Goal: Task Accomplishment & Management: Use online tool/utility

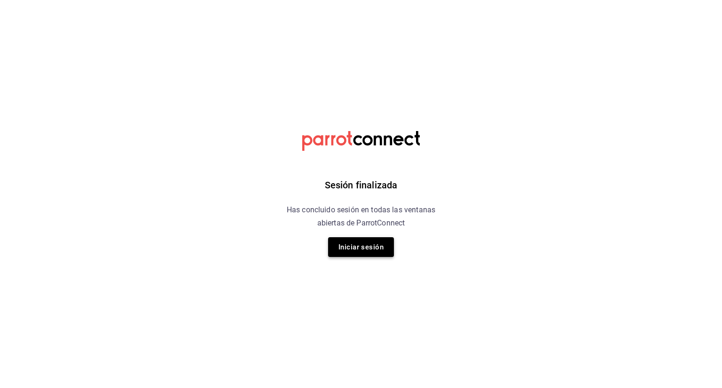
click at [376, 237] on button "Iniciar sesión" at bounding box center [361, 247] width 66 height 20
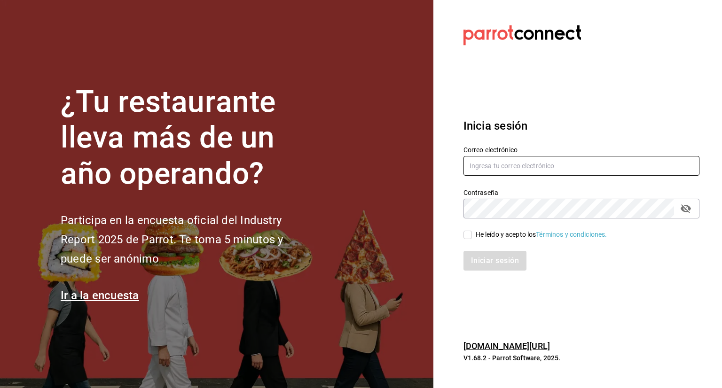
click at [528, 171] on input "text" at bounding box center [581, 166] width 236 height 20
type input "yimbistro@gmail.com"
click at [469, 233] on input "He leído y acepto los Términos y condiciones." at bounding box center [467, 235] width 8 height 8
checkbox input "true"
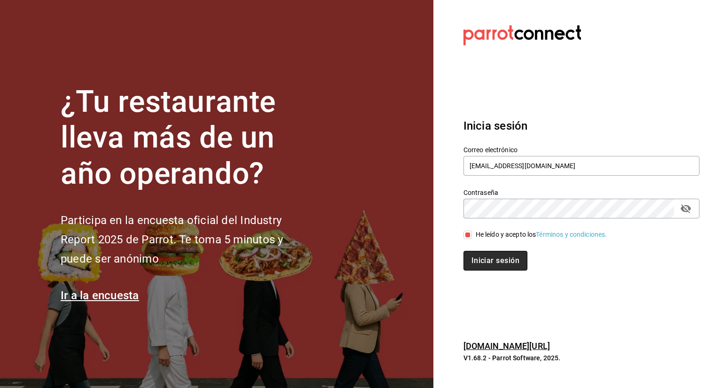
click at [478, 264] on button "Iniciar sesión" at bounding box center [495, 261] width 64 height 20
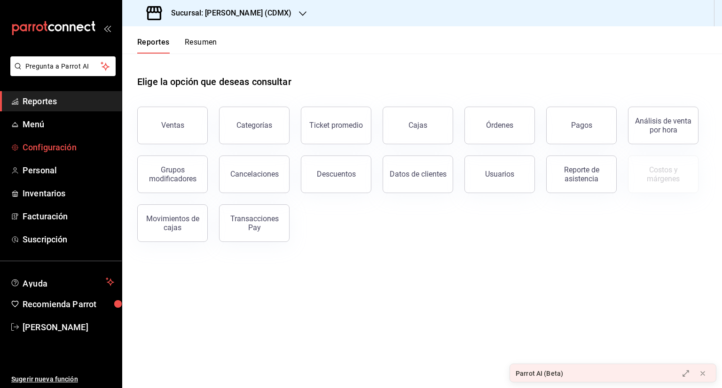
click at [55, 143] on span "Configuración" at bounding box center [69, 147] width 92 height 13
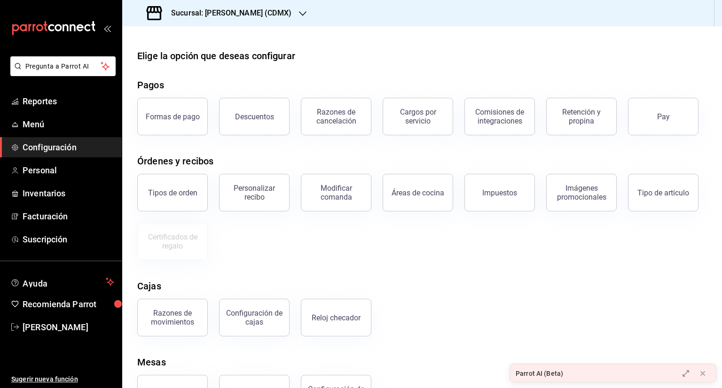
click at [279, 18] on div "Sucursal: [PERSON_NAME] Thai (CDMX)" at bounding box center [220, 13] width 180 height 26
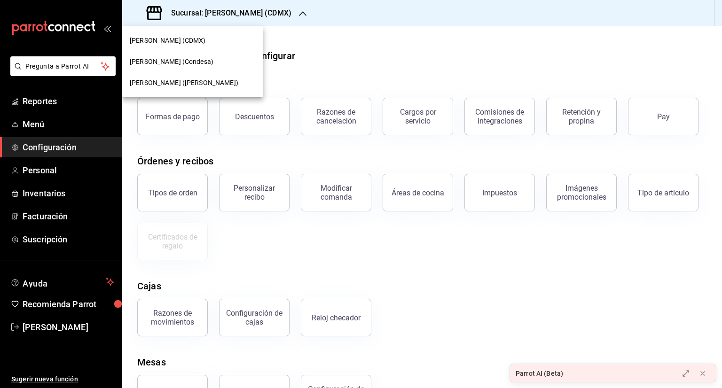
click at [223, 66] on div "[PERSON_NAME] Thai (Condesa)" at bounding box center [193, 62] width 126 height 10
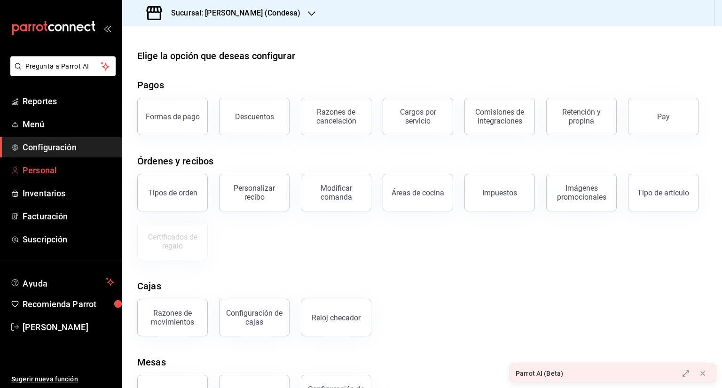
click at [40, 167] on span "Personal" at bounding box center [69, 170] width 92 height 13
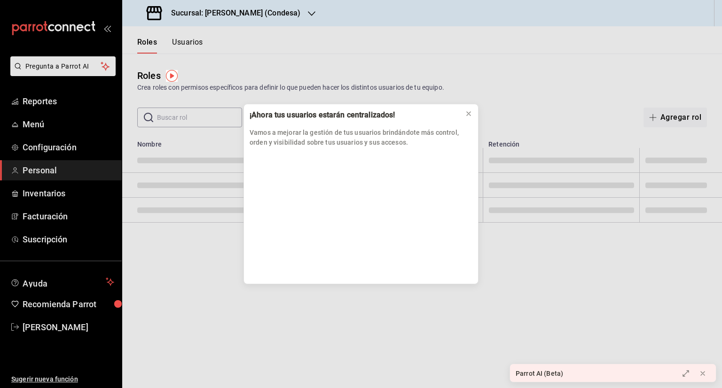
click at [56, 108] on div "¡Ahora tus usuarios estarán centralizados! Vamos a mejorar la gestión de tus us…" at bounding box center [361, 194] width 722 height 388
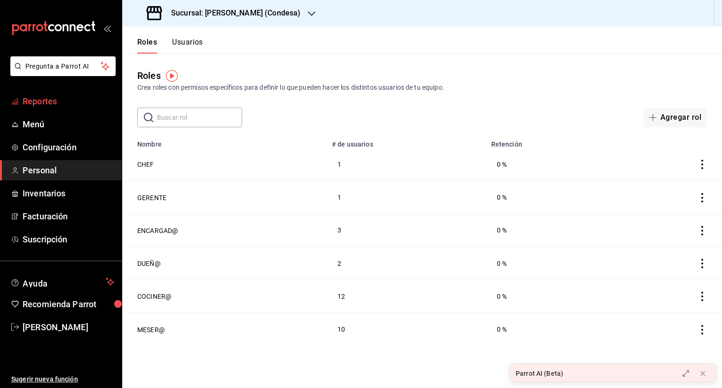
click at [69, 97] on span "Reportes" at bounding box center [69, 101] width 92 height 13
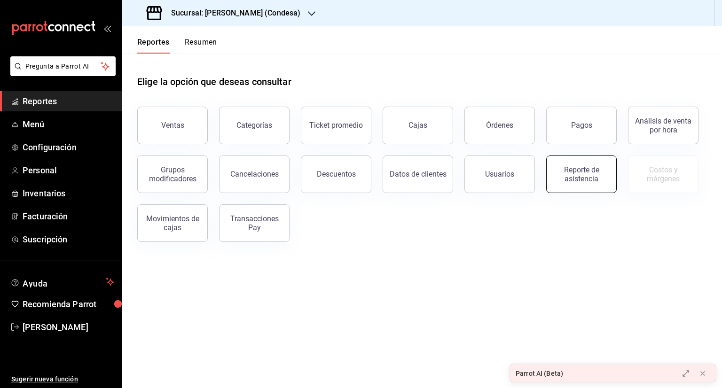
click at [573, 173] on div "Reporte de asistencia" at bounding box center [581, 174] width 58 height 18
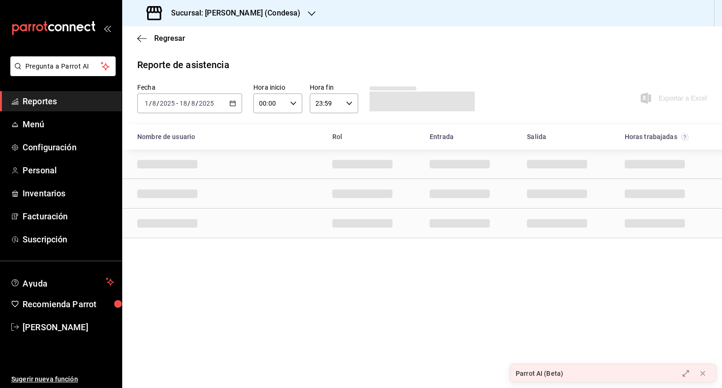
click at [146, 98] on div "2025-08-01 1 / 8 / 2025 - 2025-08-18 18 / 8 / 2025" at bounding box center [189, 104] width 105 height 20
click at [149, 102] on span "/" at bounding box center [150, 104] width 3 height 8
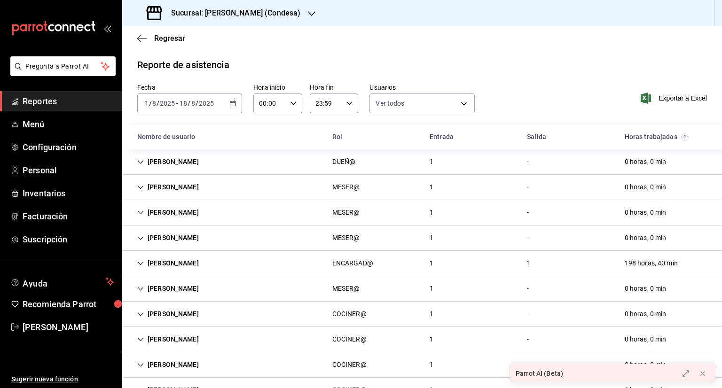
click at [149, 104] on span "/" at bounding box center [150, 104] width 3 height 8
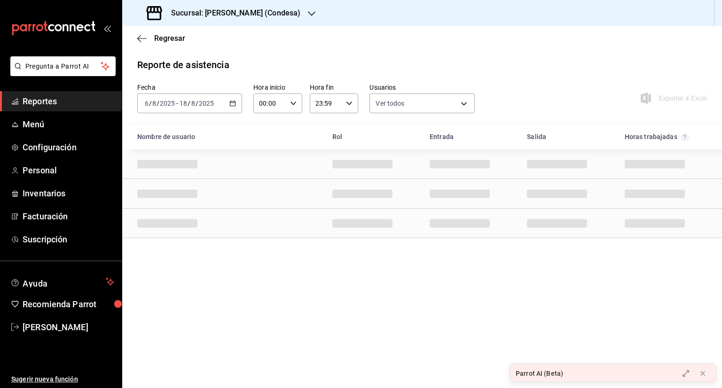
click at [148, 102] on input "6" at bounding box center [146, 104] width 5 height 8
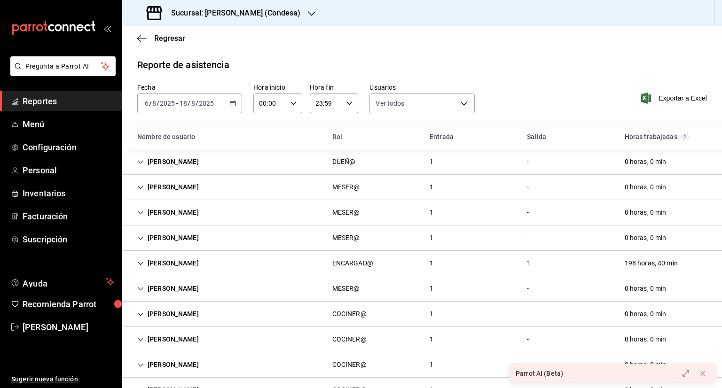
click at [148, 102] on input "6" at bounding box center [146, 104] width 5 height 8
click at [148, 100] on input "6" at bounding box center [146, 104] width 5 height 8
click at [148, 102] on input "6" at bounding box center [146, 104] width 5 height 8
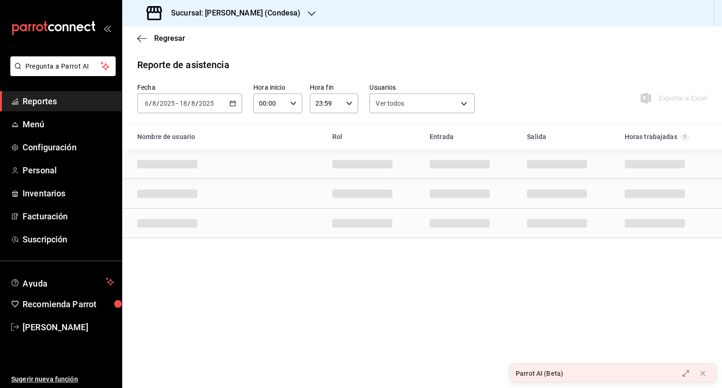
type input "61"
click at [148, 102] on input "61" at bounding box center [148, 104] width 8 height 8
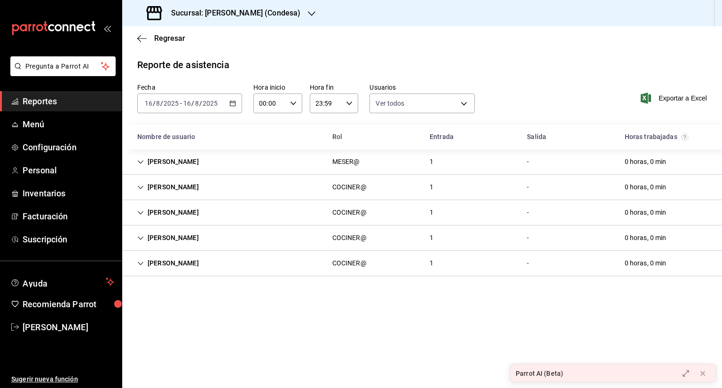
click at [149, 157] on div "[PERSON_NAME]" at bounding box center [168, 161] width 77 height 17
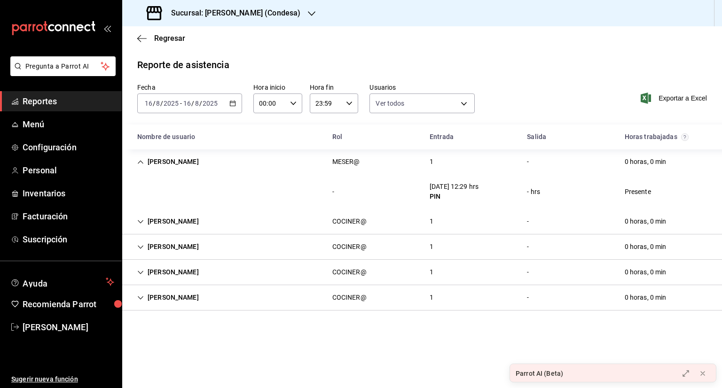
click at [180, 301] on div "[PERSON_NAME]" at bounding box center [168, 297] width 77 height 17
click at [164, 158] on div "[PERSON_NAME]" at bounding box center [168, 161] width 77 height 17
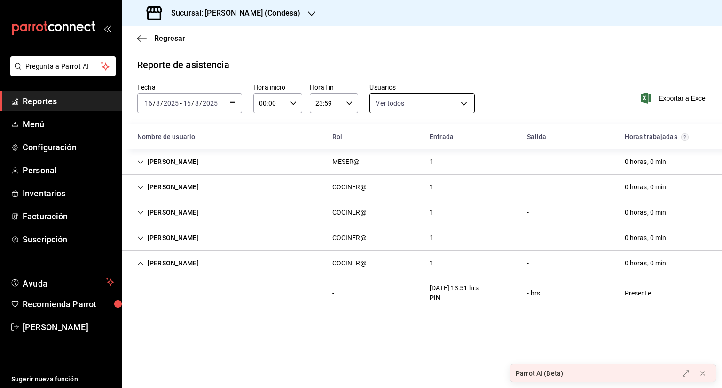
click at [398, 106] on body "Pregunta a Parrot AI Reportes Menú Configuración Personal Inventarios Facturaci…" at bounding box center [361, 194] width 722 height 388
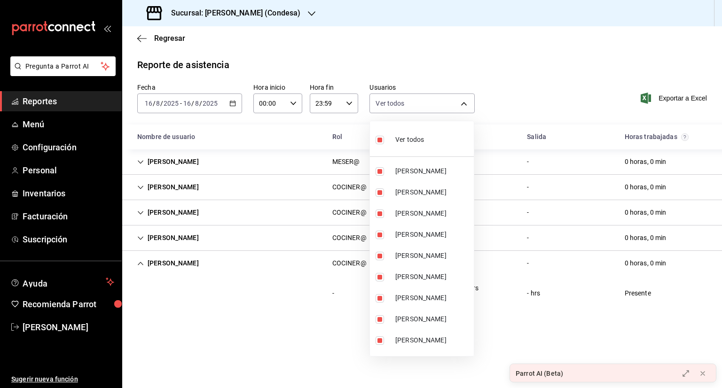
click at [398, 106] on div at bounding box center [361, 194] width 722 height 388
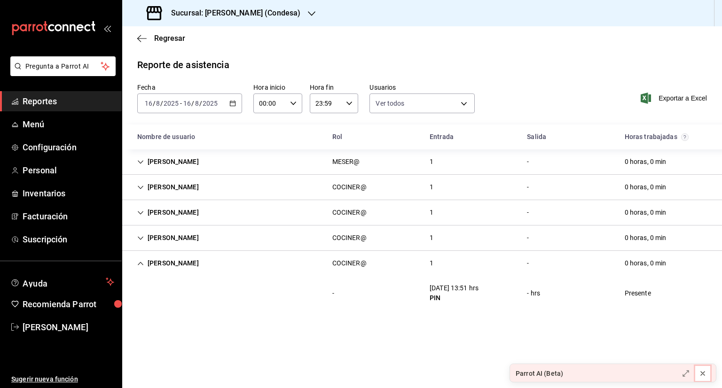
click at [703, 380] on button at bounding box center [702, 373] width 15 height 15
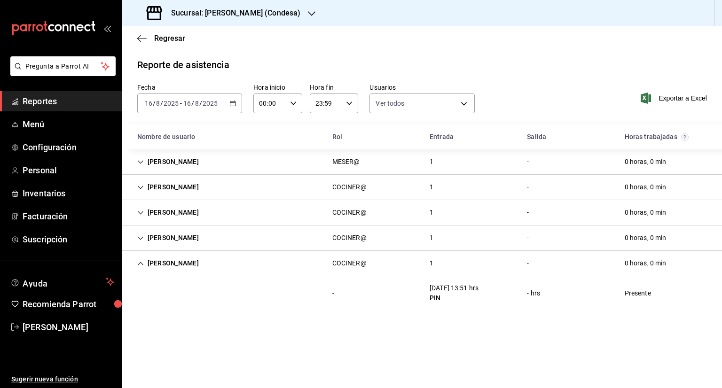
click at [273, 10] on div "Sucursal: [PERSON_NAME] (Condesa)" at bounding box center [224, 13] width 189 height 26
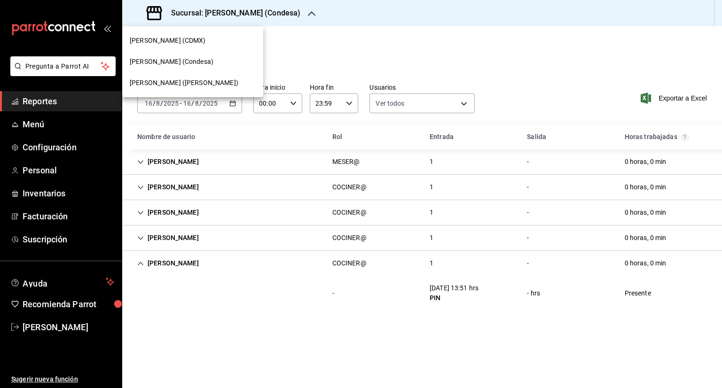
click at [202, 74] on div "[PERSON_NAME] Thai ([PERSON_NAME])" at bounding box center [192, 82] width 141 height 21
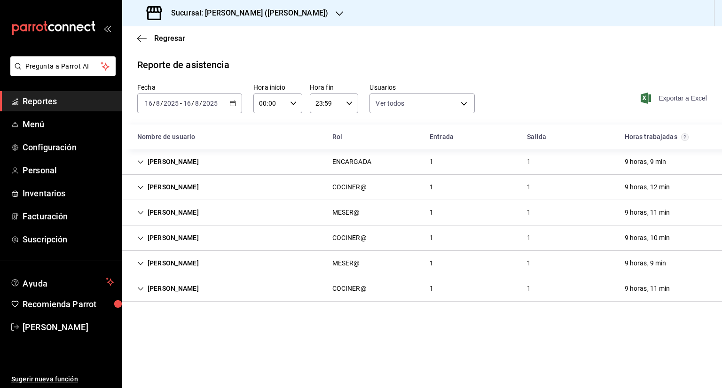
click at [656, 98] on span "Exportar a Excel" at bounding box center [674, 98] width 64 height 11
click at [363, 163] on div "ENCARGADA" at bounding box center [351, 162] width 39 height 10
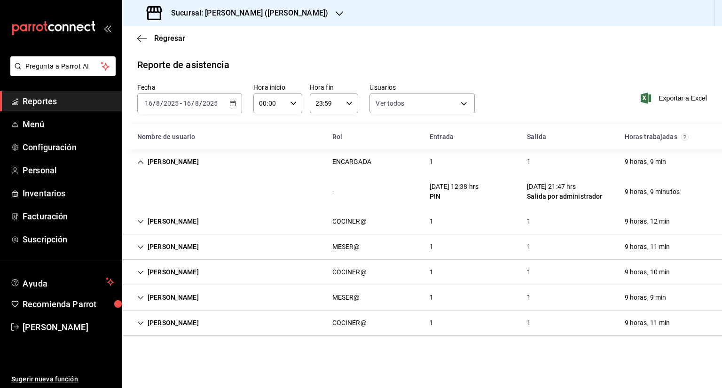
click at [363, 163] on div "ENCARGADA" at bounding box center [351, 162] width 39 height 10
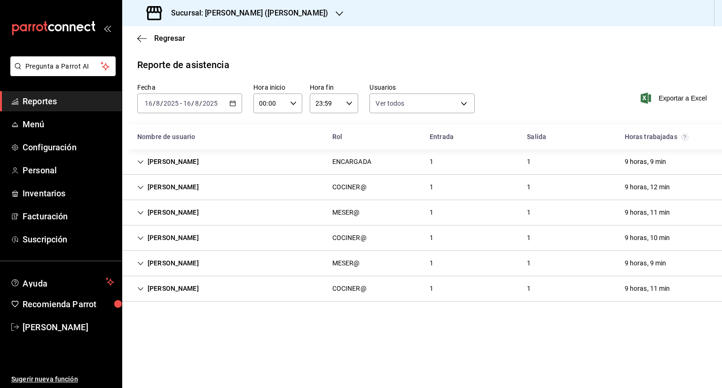
click at [404, 215] on div "Gael Rosas MESER@ 1 1 9 horas, 11 min" at bounding box center [422, 212] width 600 height 25
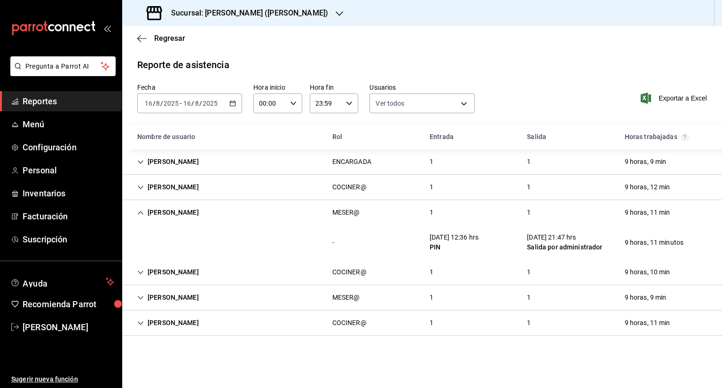
click at [404, 215] on div "Gael Rosas MESER@ 1 1 9 horas, 11 min" at bounding box center [422, 212] width 600 height 25
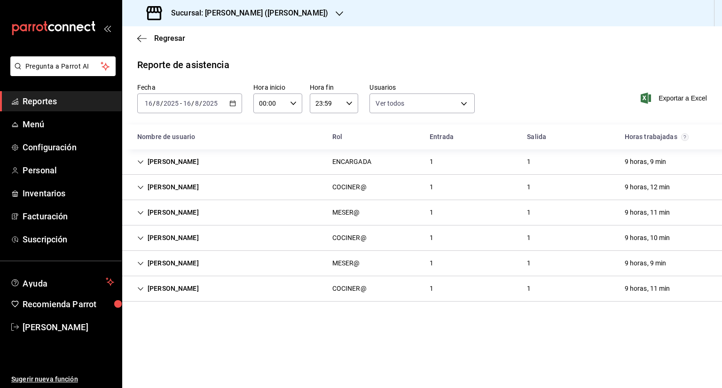
click at [269, 10] on h3 "Sucursal: Yim Thai (Del Valle)" at bounding box center [246, 13] width 164 height 11
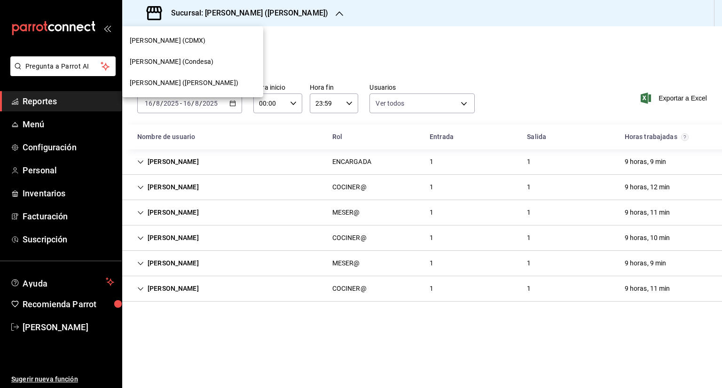
click at [204, 38] on div "[PERSON_NAME] Thai (CDMX)" at bounding box center [193, 41] width 126 height 10
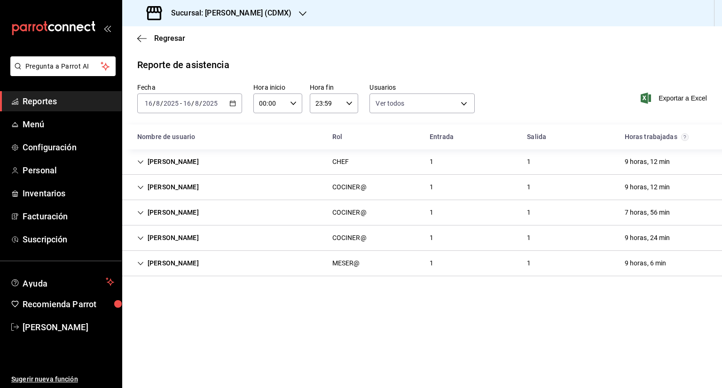
click at [145, 159] on div "[PERSON_NAME]" at bounding box center [168, 161] width 77 height 17
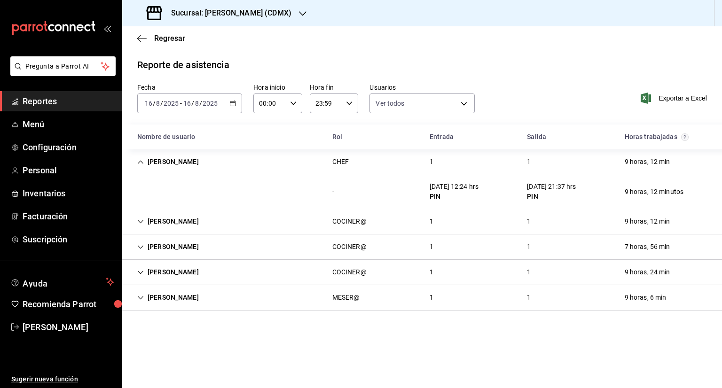
click at [144, 156] on div "[PERSON_NAME]" at bounding box center [168, 161] width 77 height 17
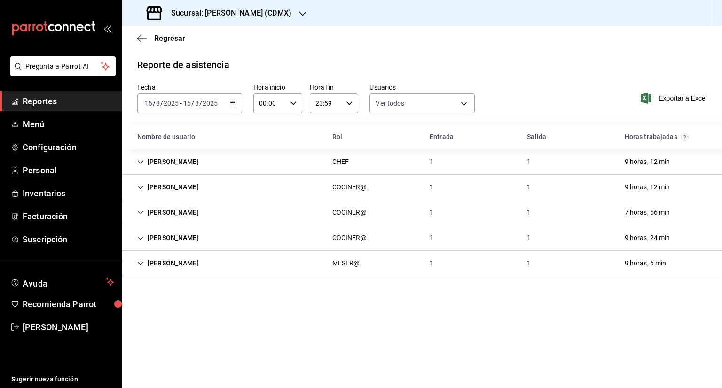
click at [143, 155] on div "[PERSON_NAME]" at bounding box center [168, 161] width 77 height 17
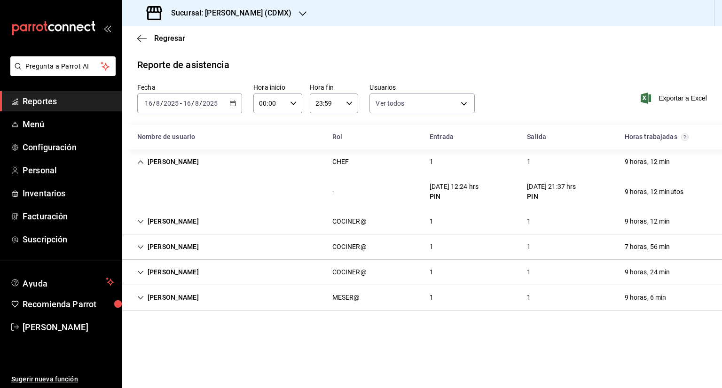
click at [143, 155] on div "[PERSON_NAME]" at bounding box center [168, 161] width 77 height 17
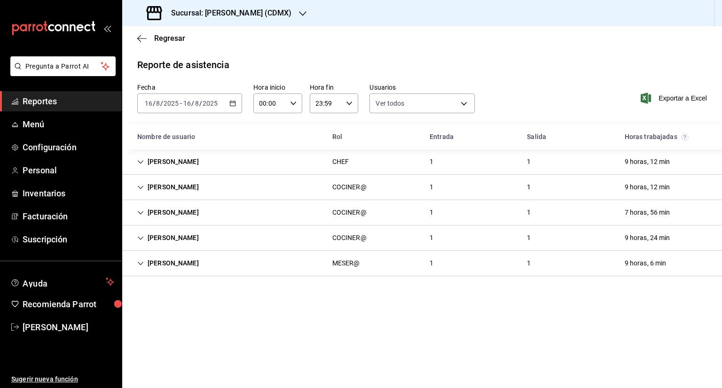
click at [378, 173] on div "Rocio Escamilla CHEF 1 1 9 horas, 12 min" at bounding box center [422, 161] width 600 height 25
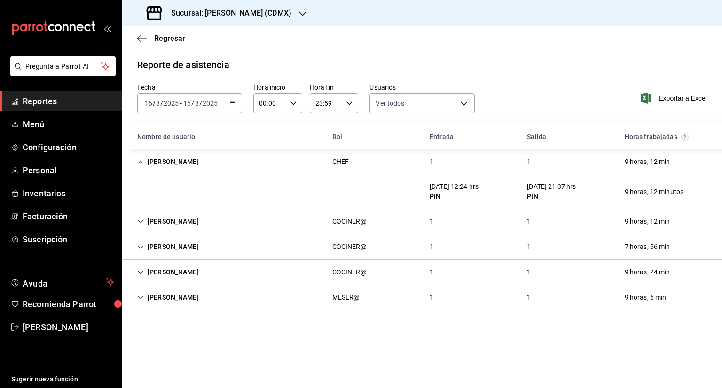
click at [374, 164] on div "Rocio Escamilla CHEF 1 1 9 horas, 12 min" at bounding box center [422, 161] width 600 height 25
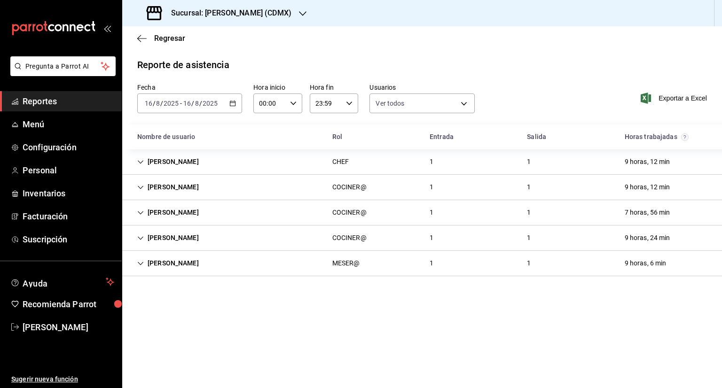
click at [269, 192] on div "Eduardo Hernandez COCINER@ 1 1 9 horas, 12 min" at bounding box center [422, 187] width 600 height 25
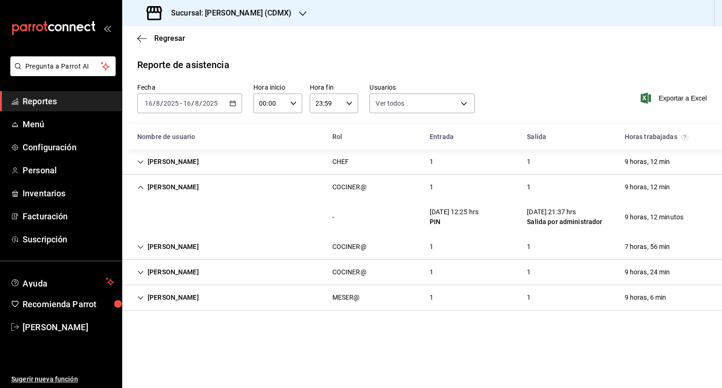
click at [257, 188] on div "Eduardo Hernandez COCINER@ 1 1 9 horas, 12 min" at bounding box center [422, 187] width 600 height 25
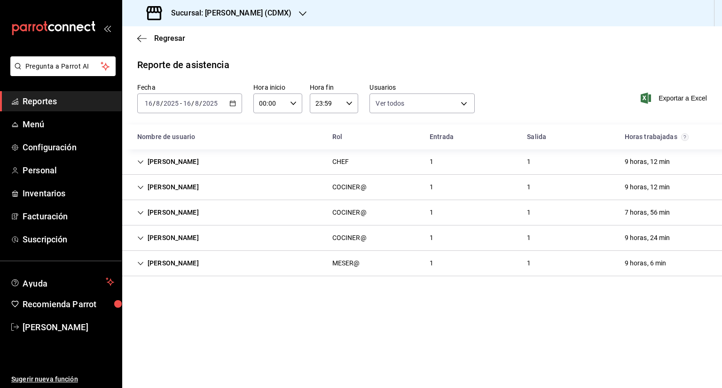
click at [214, 242] on div "Azul Rodriguez COCINER@ 1 1 9 horas, 24 min" at bounding box center [422, 238] width 600 height 25
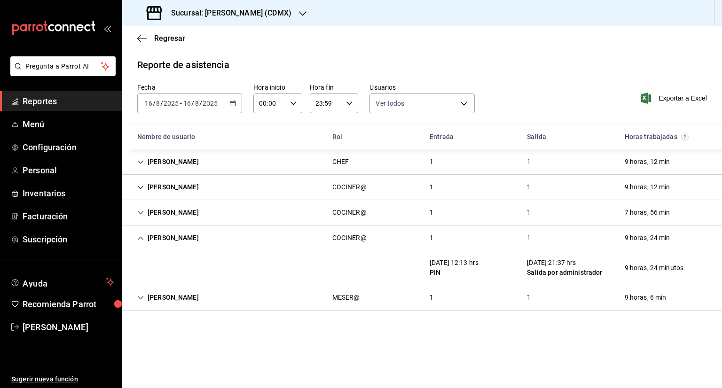
click at [214, 241] on div "Azul Rodriguez COCINER@ 1 1 9 horas, 24 min" at bounding box center [422, 238] width 600 height 25
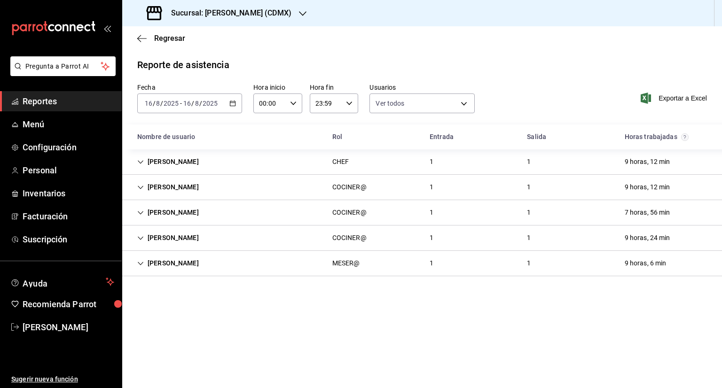
click at [226, 259] on div "Deyvid Reyes MESER@ 1 1 9 horas, 6 min" at bounding box center [422, 263] width 600 height 25
click at [223, 259] on div "Deyvid Reyes MESER@ 1 1 9 horas, 6 min" at bounding box center [422, 263] width 600 height 25
click at [445, 103] on body "Pregunta a Parrot AI Reportes Menú Configuración Personal Inventarios Facturaci…" at bounding box center [361, 194] width 722 height 388
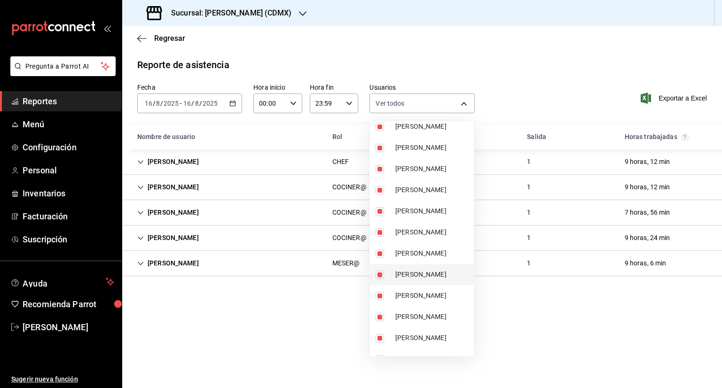
scroll to position [282, 0]
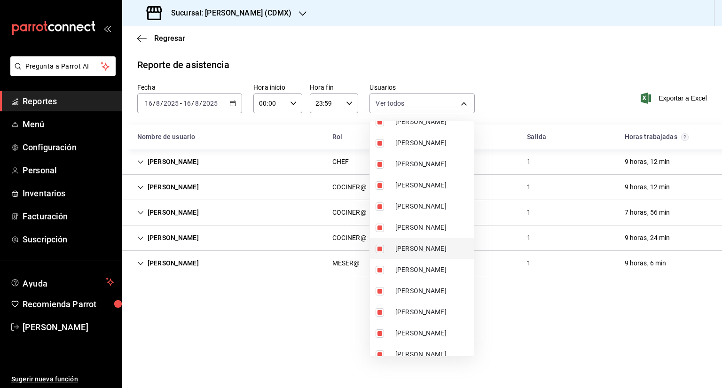
click at [422, 250] on span "[PERSON_NAME]" at bounding box center [432, 249] width 75 height 10
type input "f8be612b-7ef2-4cd9-9156-5248d8be5338,d461058e-c2b1-485a-81c5-f38dcfdd4f5c,ea7a7…"
checkbox input "false"
click at [422, 250] on span "[PERSON_NAME]" at bounding box center [432, 249] width 75 height 10
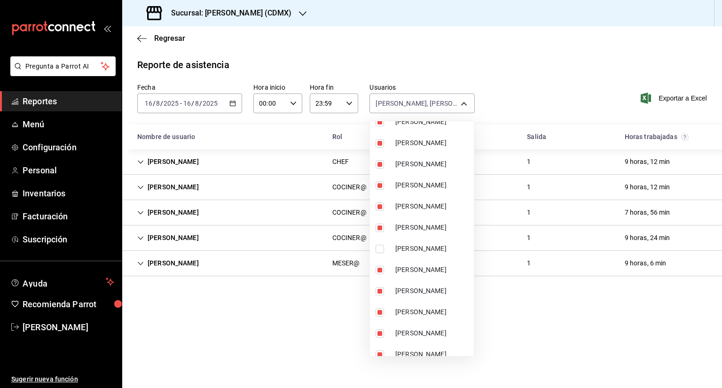
type input "f8be612b-7ef2-4cd9-9156-5248d8be5338,d461058e-c2b1-485a-81c5-f38dcfdd4f5c,ea7a7…"
checkbox input "true"
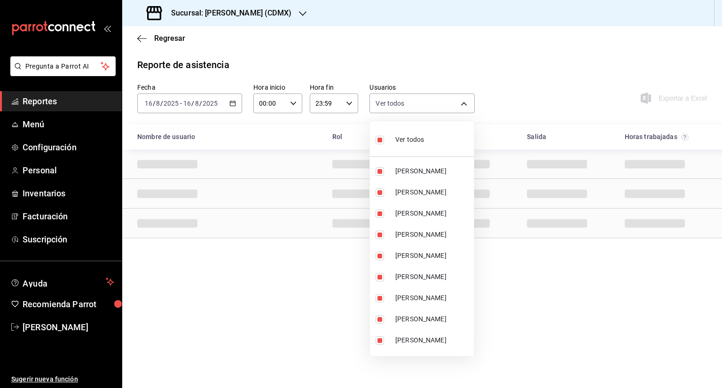
click at [435, 143] on li "Ver todos" at bounding box center [422, 139] width 104 height 28
checkbox input "false"
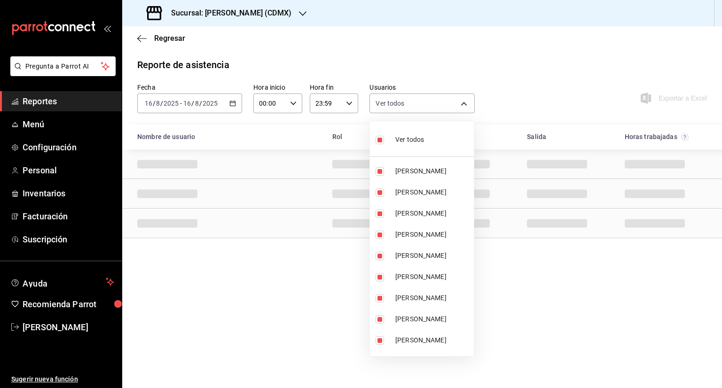
checkbox input "false"
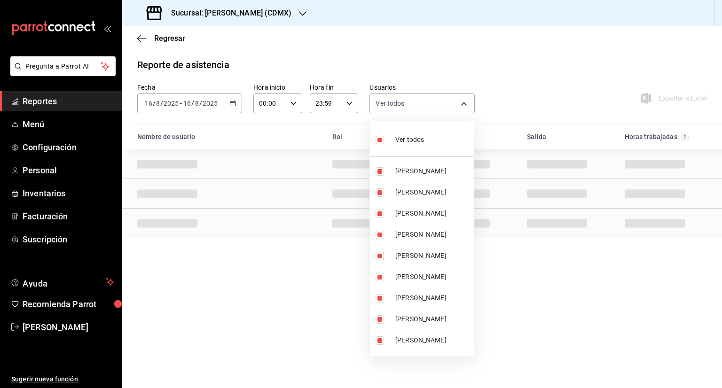
checkbox input "false"
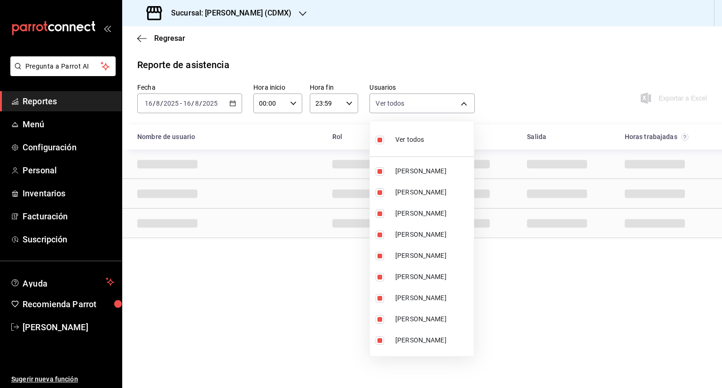
checkbox input "false"
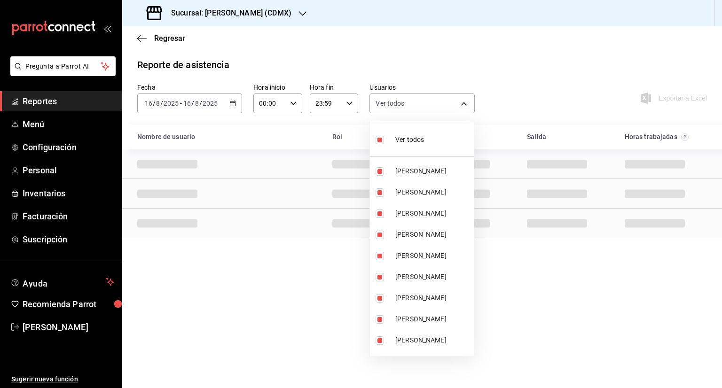
checkbox input "false"
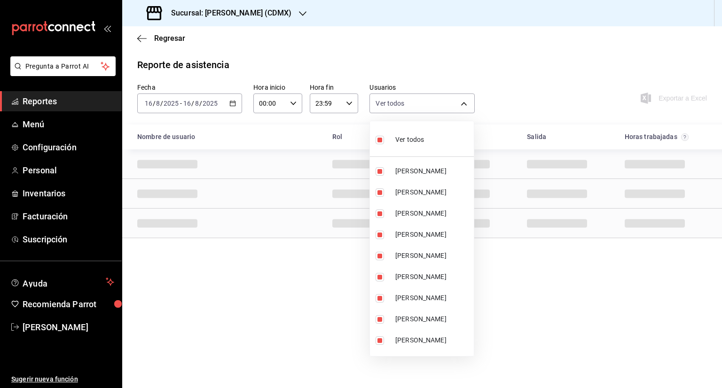
checkbox input "false"
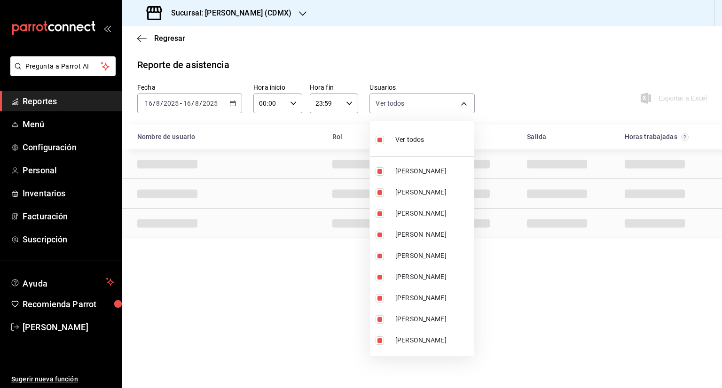
checkbox input "false"
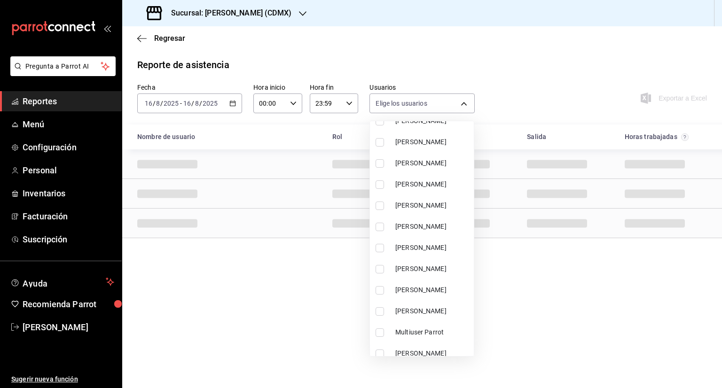
scroll to position [329, 0]
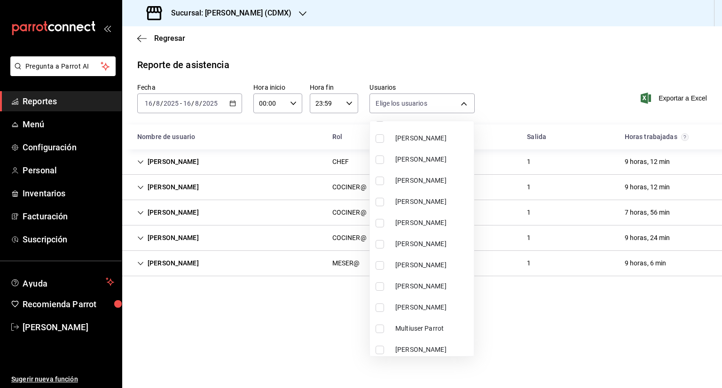
click at [432, 211] on li "[PERSON_NAME]" at bounding box center [422, 201] width 104 height 21
type input "e94e40fd-668a-4c16-85d1-f6abca7d1ba0"
checkbox input "true"
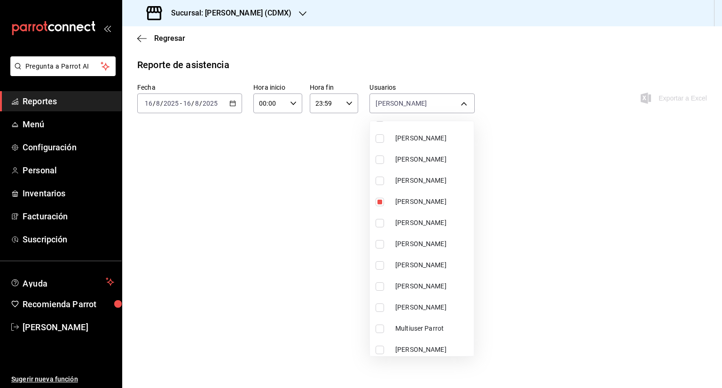
click at [311, 154] on div at bounding box center [361, 194] width 722 height 388
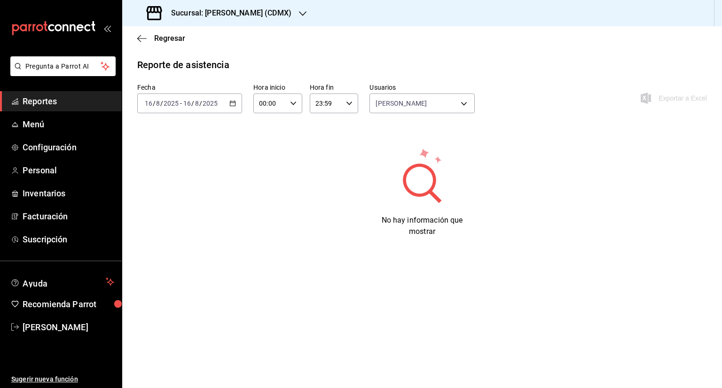
click at [230, 100] on div "2025-08-16 16 / 8 / 2025 - 2025-08-16 16 / 8 / 2025" at bounding box center [189, 104] width 105 height 20
click at [197, 192] on span "Mes actual" at bounding box center [181, 195] width 73 height 10
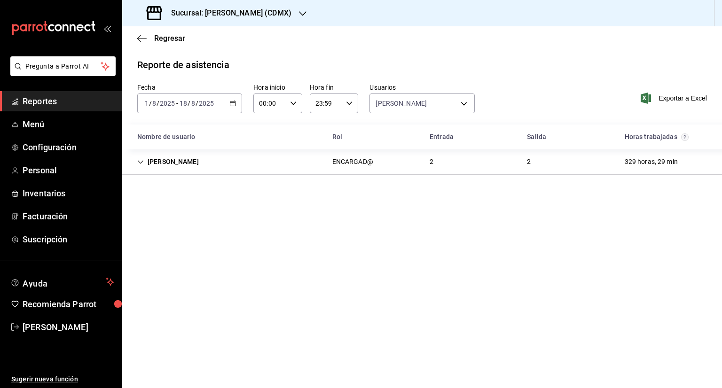
click at [421, 171] on div "Guillermo Rojas ENCARGAD@ 2 2 329 horas, 29 min" at bounding box center [422, 161] width 600 height 25
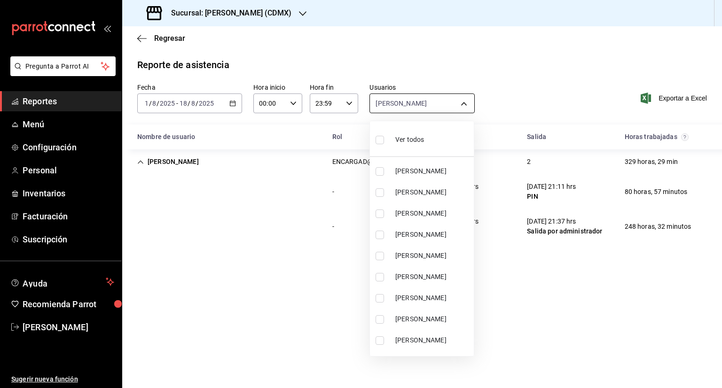
click at [449, 106] on body "Pregunta a Parrot AI Reportes Menú Configuración Personal Inventarios Facturaci…" at bounding box center [361, 194] width 722 height 388
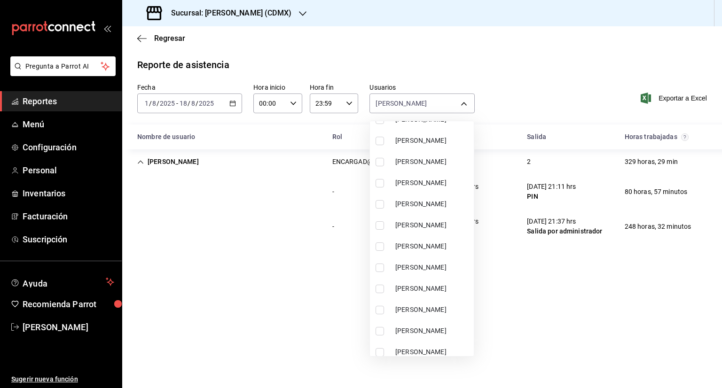
click at [386, 205] on label at bounding box center [381, 204] width 12 height 8
click at [384, 205] on input "checkbox" at bounding box center [379, 204] width 8 height 8
checkbox input "false"
type input "e94e40fd-668a-4c16-85d1-f6abca7d1ba0"
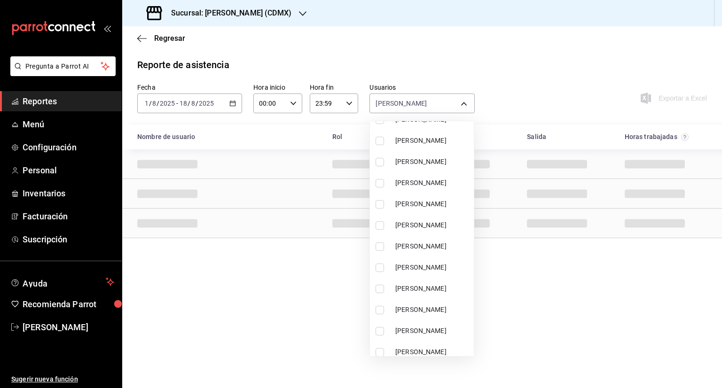
click at [379, 203] on input "checkbox" at bounding box center [379, 204] width 8 height 8
checkbox input "true"
click at [557, 241] on div at bounding box center [361, 194] width 722 height 388
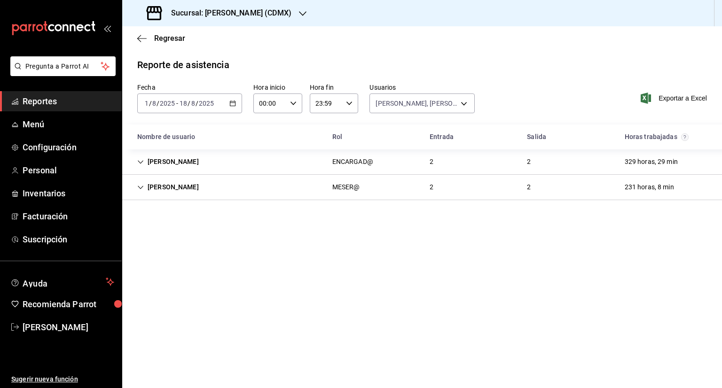
click at [496, 165] on div "Guillermo Rojas ENCARGAD@ 2 2 329 horas, 29 min" at bounding box center [422, 161] width 600 height 25
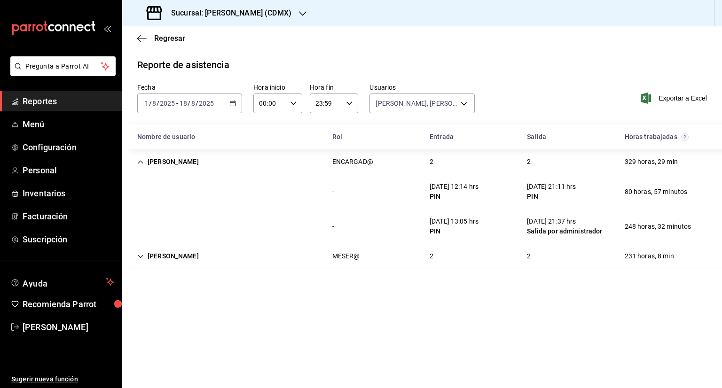
click at [374, 262] on div "Christopher Diaz MESER@ 2 2 231 horas, 8 min" at bounding box center [422, 256] width 600 height 25
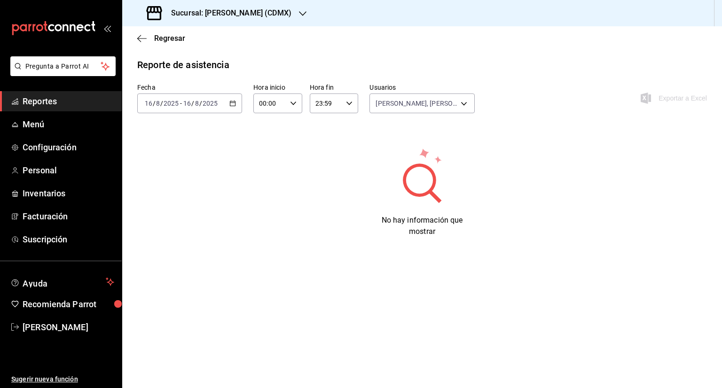
click at [158, 102] on input "8" at bounding box center [158, 104] width 5 height 8
click at [456, 94] on body "Pregunta a Parrot AI Reportes Menú Configuración Personal Inventarios Facturaci…" at bounding box center [361, 194] width 722 height 388
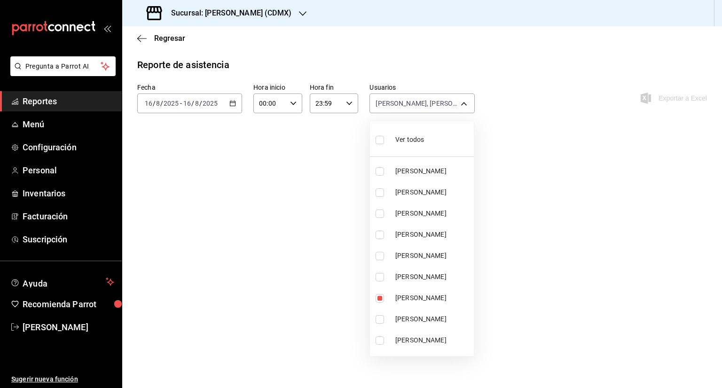
click at [438, 141] on li "Ver todos" at bounding box center [422, 139] width 104 height 28
type input "f8be612b-7ef2-4cd9-9156-5248d8be5338,d461058e-c2b1-485a-81c5-f38dcfdd4f5c,ea7a7…"
checkbox input "true"
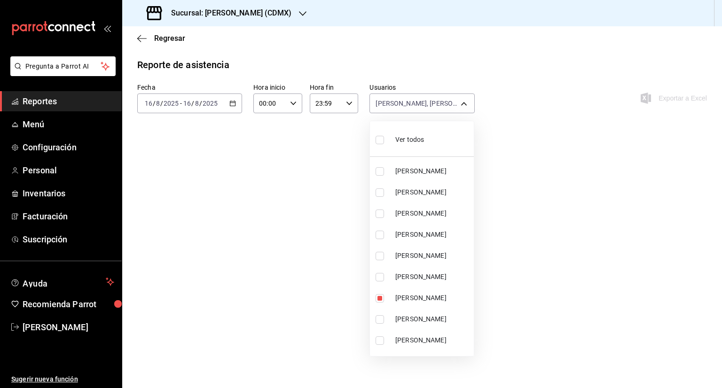
checkbox input "true"
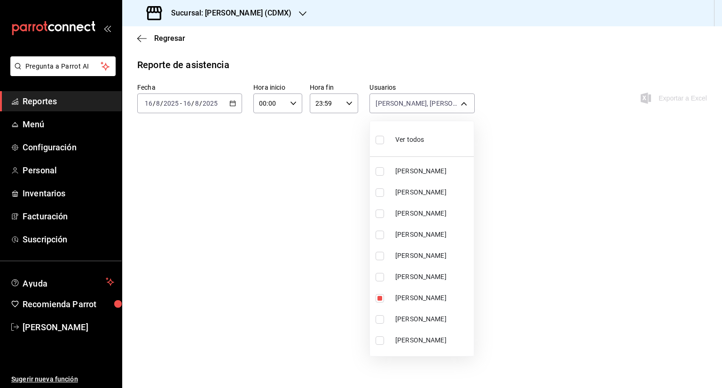
checkbox input "true"
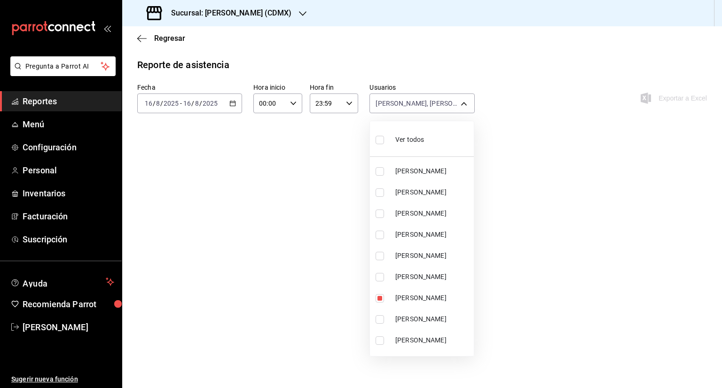
checkbox input "true"
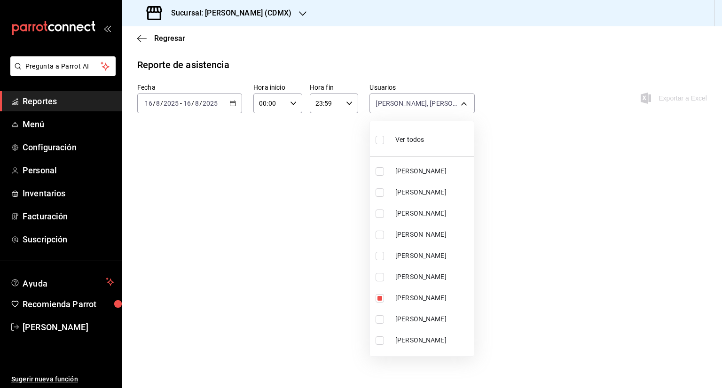
checkbox input "true"
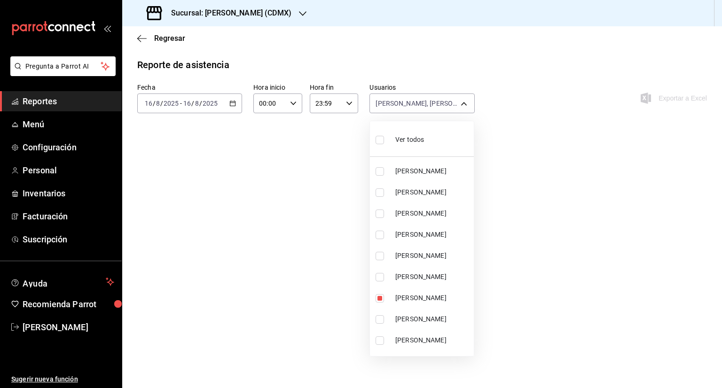
checkbox input "true"
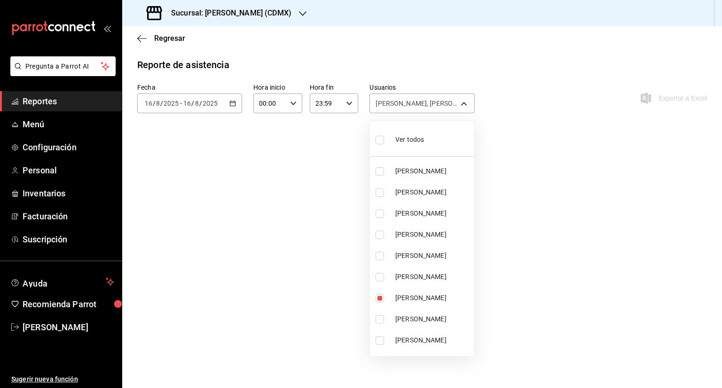
checkbox input "true"
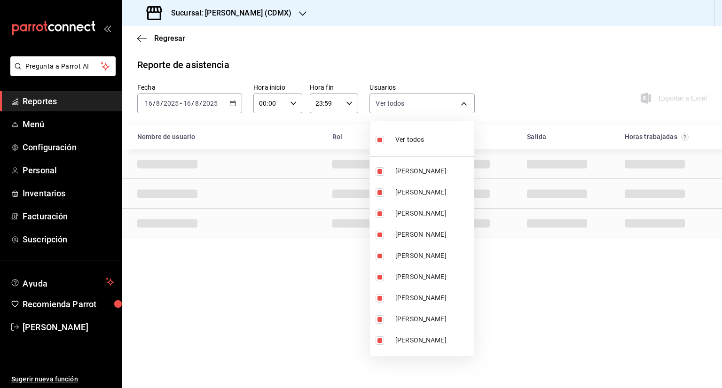
click at [550, 146] on div at bounding box center [361, 194] width 722 height 388
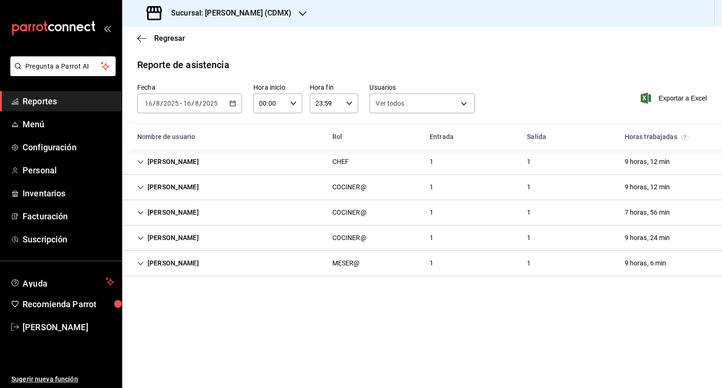
click at [206, 184] on div "[PERSON_NAME]" at bounding box center [168, 187] width 77 height 17
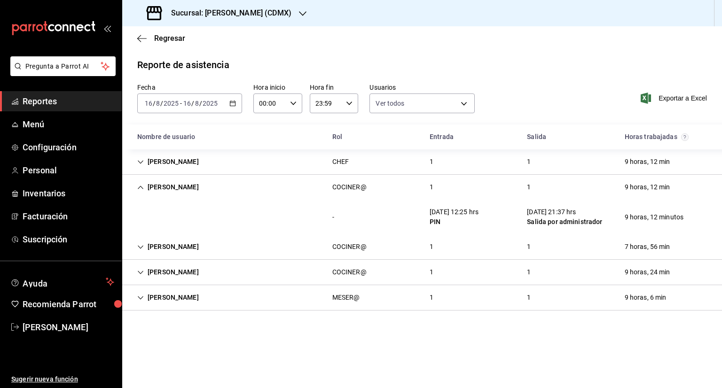
click at [206, 184] on div "[PERSON_NAME]" at bounding box center [168, 187] width 77 height 17
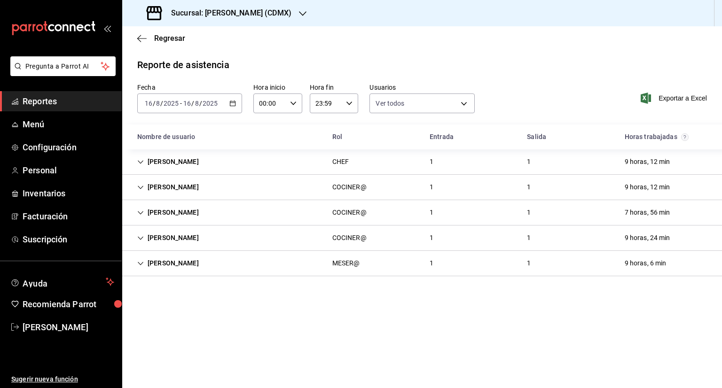
click at [425, 222] on div "Cristian Cañas COCINER@ 1 1 7 horas, 56 min" at bounding box center [422, 212] width 600 height 25
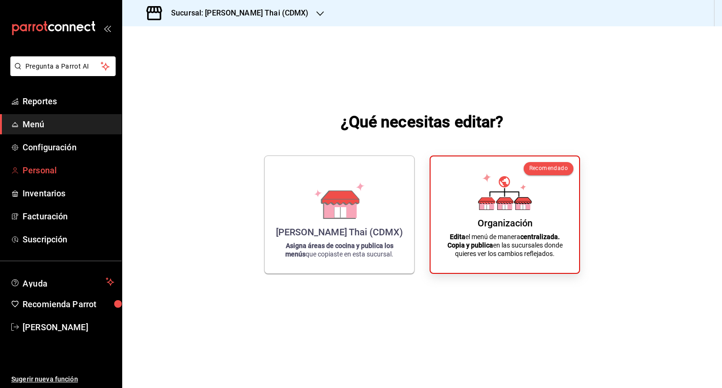
click at [55, 169] on span "Personal" at bounding box center [69, 170] width 92 height 13
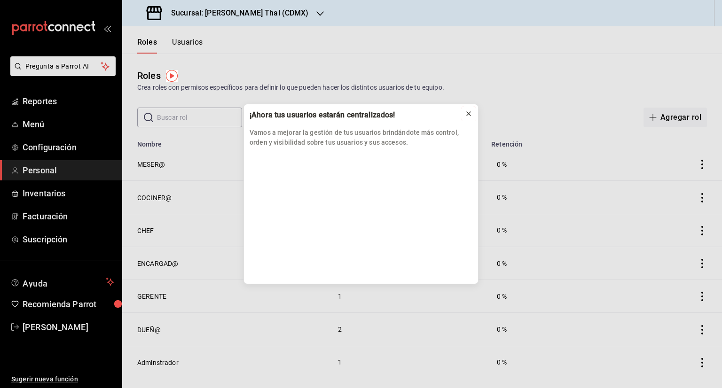
click at [471, 113] on icon at bounding box center [469, 114] width 8 height 8
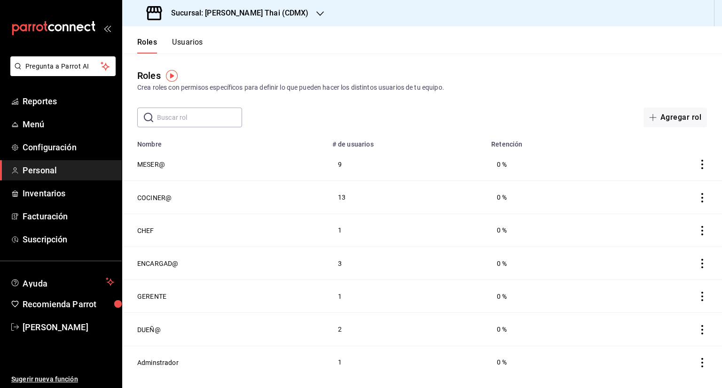
click at [256, 6] on div "Sucursal: [PERSON_NAME] Thai (CDMX)" at bounding box center [229, 13] width 198 height 26
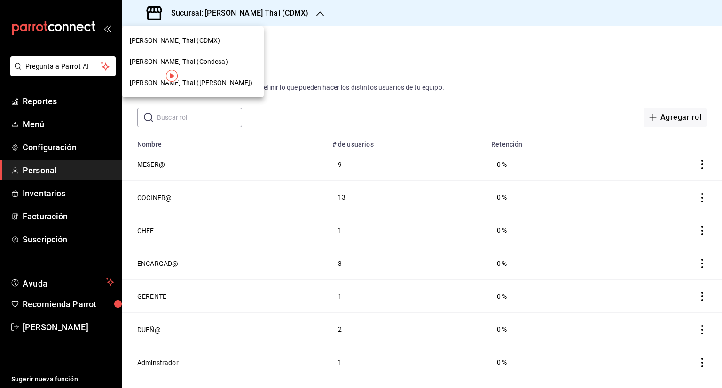
click at [215, 60] on div "[PERSON_NAME] Thai (Condesa)" at bounding box center [193, 62] width 126 height 10
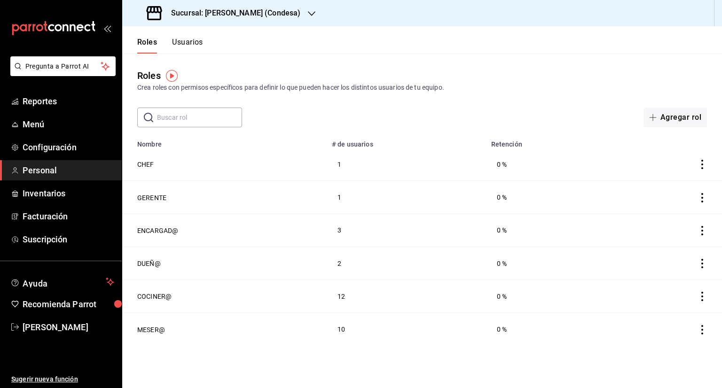
click at [201, 45] on button "Usuarios" at bounding box center [187, 46] width 31 height 16
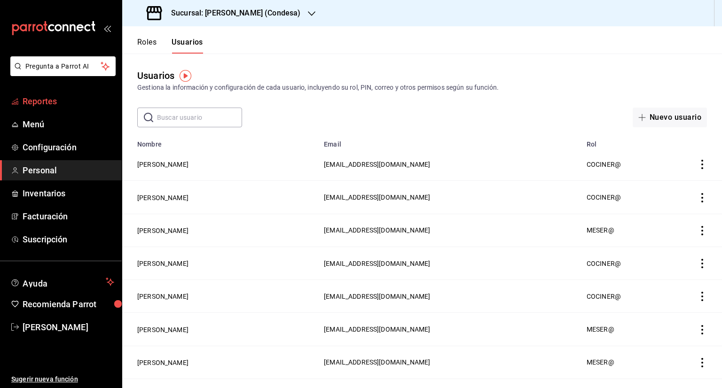
click at [55, 102] on span "Reportes" at bounding box center [69, 101] width 92 height 13
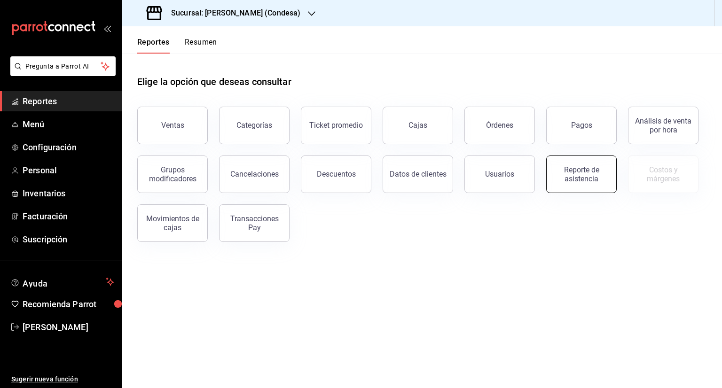
click at [570, 174] on div "Reporte de asistencia" at bounding box center [581, 174] width 58 height 18
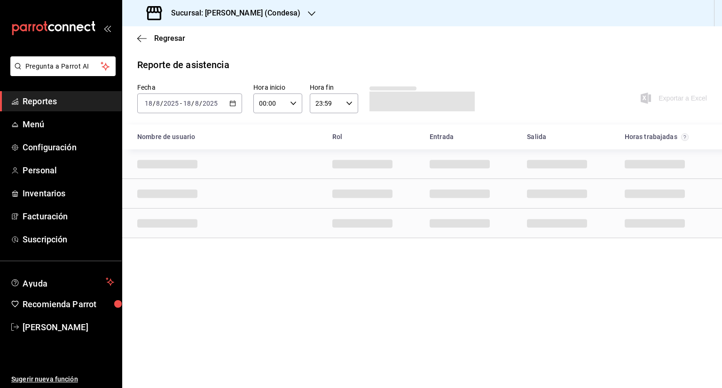
click at [215, 99] on div "[DATE] [DATE] - [DATE] [DATE]" at bounding box center [189, 104] width 105 height 20
click at [194, 150] on span "Ayer" at bounding box center [181, 153] width 73 height 10
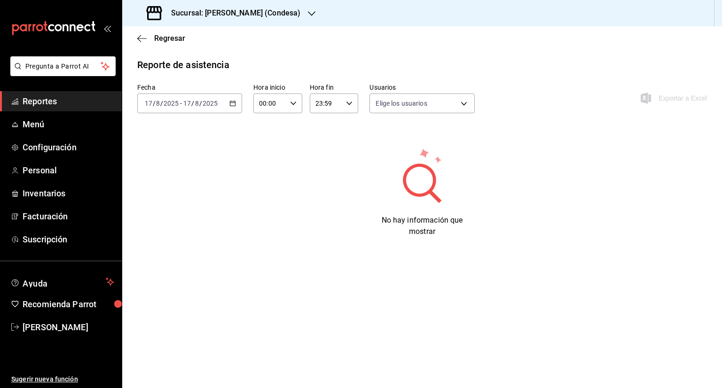
type input "f8be612b-7ef2-4cd9-9156-5248d8be5338,d461058e-c2b1-485a-81c5-f38dcfdd4f5c,ea7a7…"
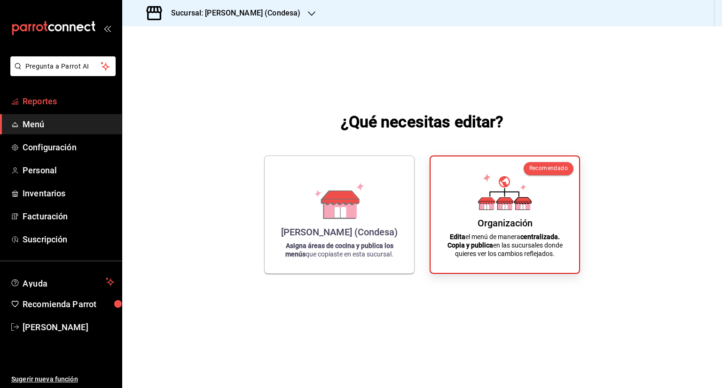
click at [99, 104] on span "Reportes" at bounding box center [69, 101] width 92 height 13
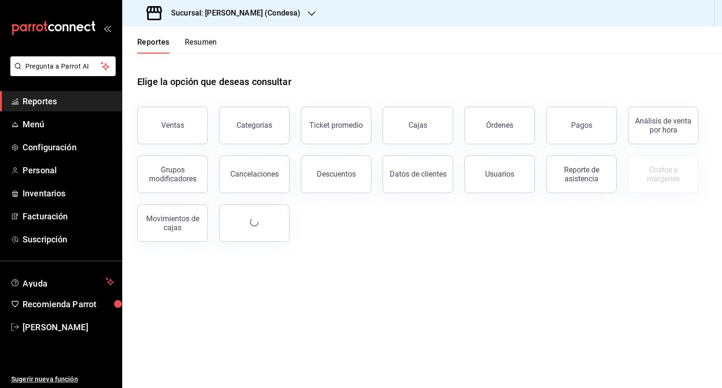
click at [261, 13] on h3 "Sucursal: [PERSON_NAME] (Condesa)" at bounding box center [232, 13] width 137 height 11
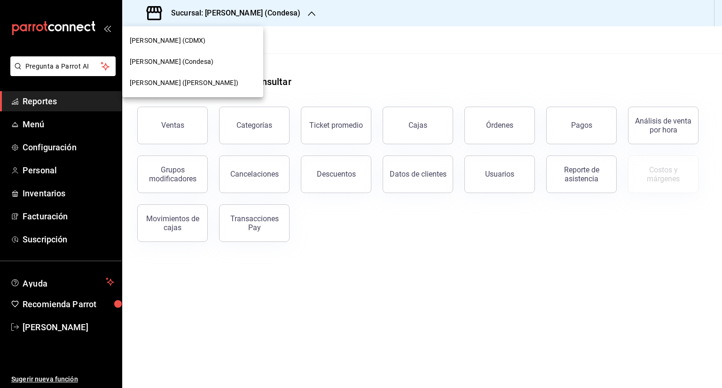
click at [209, 44] on div "[PERSON_NAME] Thai (CDMX)" at bounding box center [193, 41] width 126 height 10
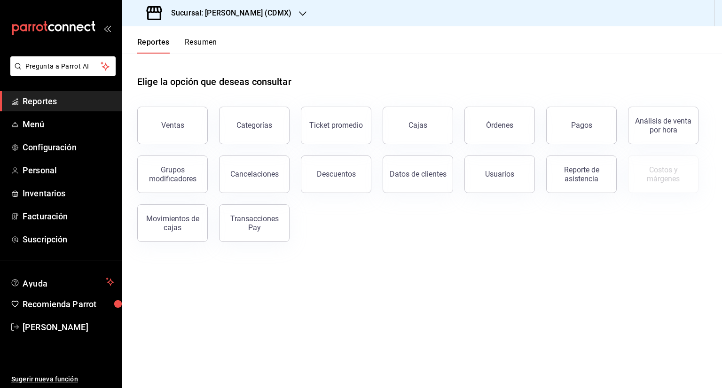
click at [360, 176] on div "Reporte de asistencia" at bounding box center [576, 168] width 82 height 49
click at [360, 181] on div "Reporte de asistencia" at bounding box center [581, 174] width 58 height 18
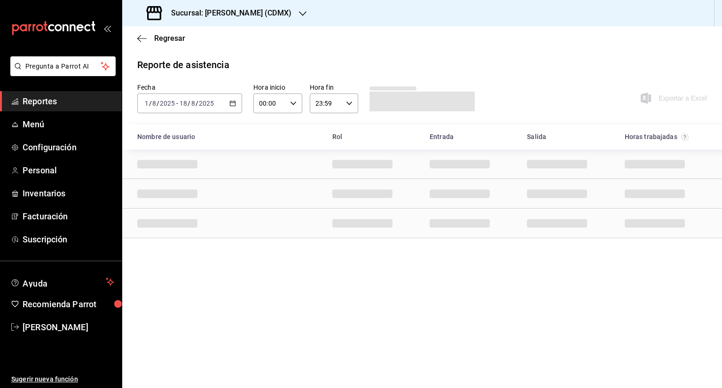
click at [149, 102] on span "/" at bounding box center [150, 104] width 3 height 8
